Goal: Book appointment/travel/reservation

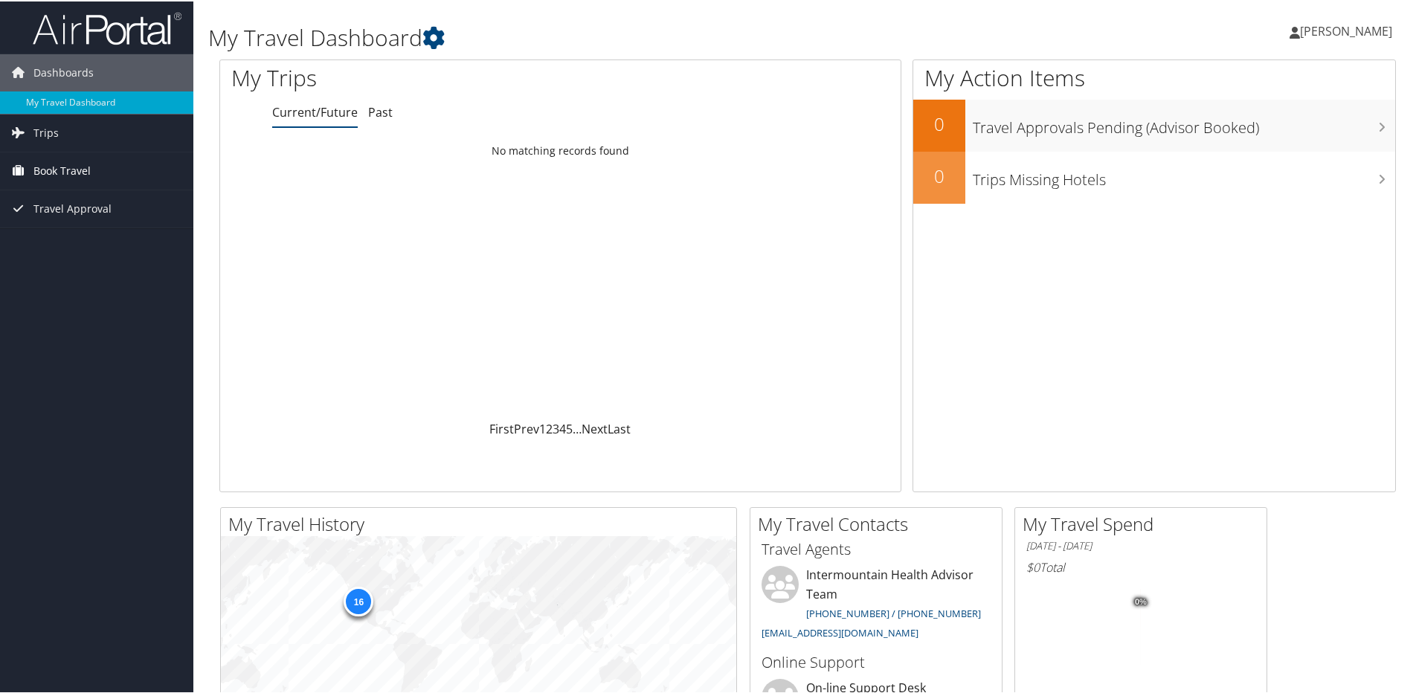
click at [102, 168] on link "Book Travel" at bounding box center [96, 169] width 193 height 37
click at [65, 165] on span "Book Travel" at bounding box center [61, 169] width 57 height 37
click at [54, 136] on span "Trips" at bounding box center [45, 131] width 25 height 37
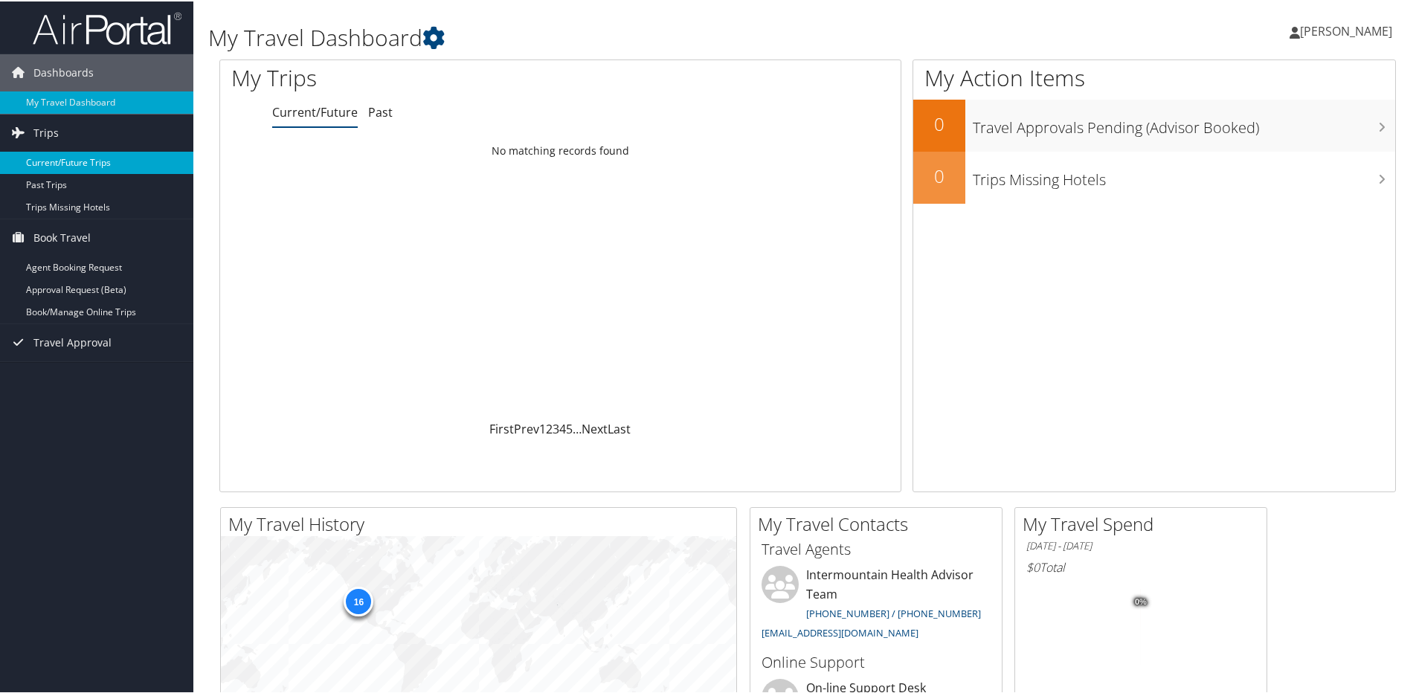
click at [56, 161] on link "Current/Future Trips" at bounding box center [96, 161] width 193 height 22
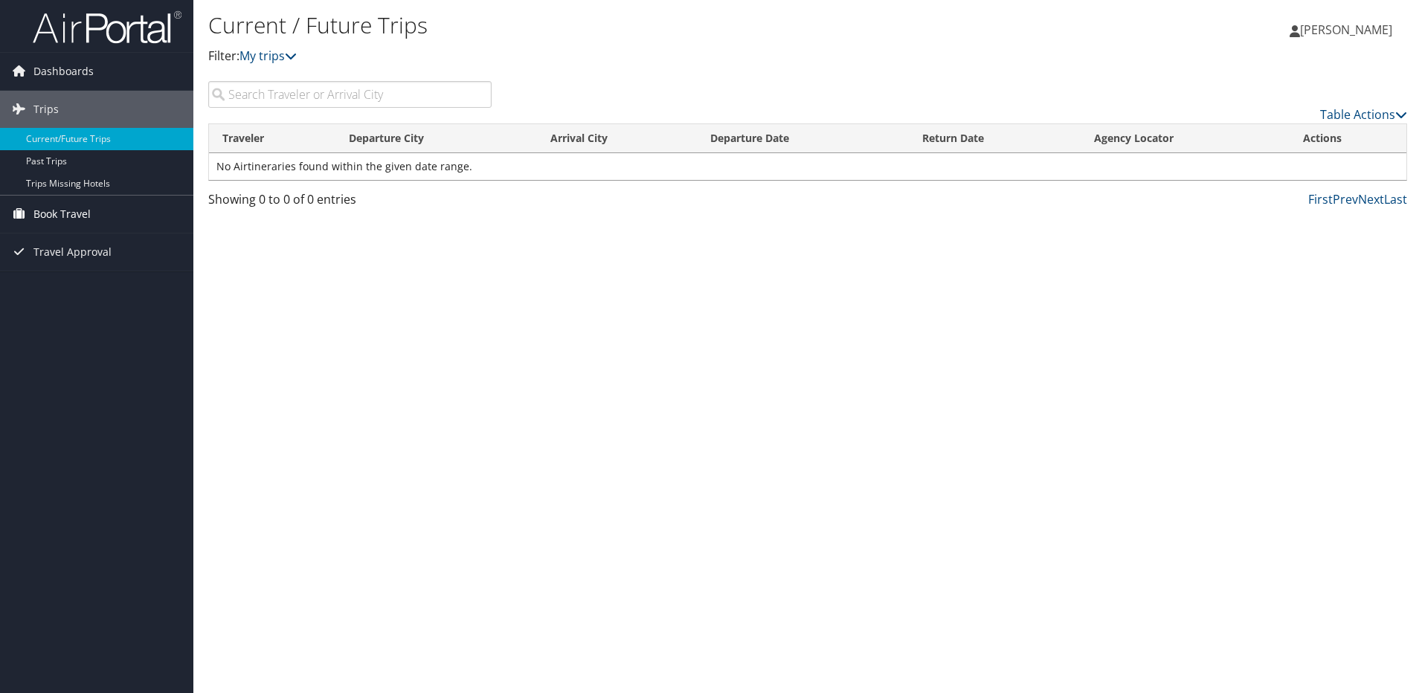
click at [94, 209] on link "Book Travel" at bounding box center [96, 214] width 193 height 37
click at [94, 295] on link "Book/Manage Online Trips" at bounding box center [96, 288] width 193 height 22
click at [55, 205] on span "Book Travel" at bounding box center [61, 214] width 57 height 37
click at [64, 214] on span "Book Travel" at bounding box center [61, 214] width 57 height 37
click at [77, 289] on link "Book/Manage Online Trips" at bounding box center [96, 288] width 193 height 22
